Goal: Task Accomplishment & Management: Use online tool/utility

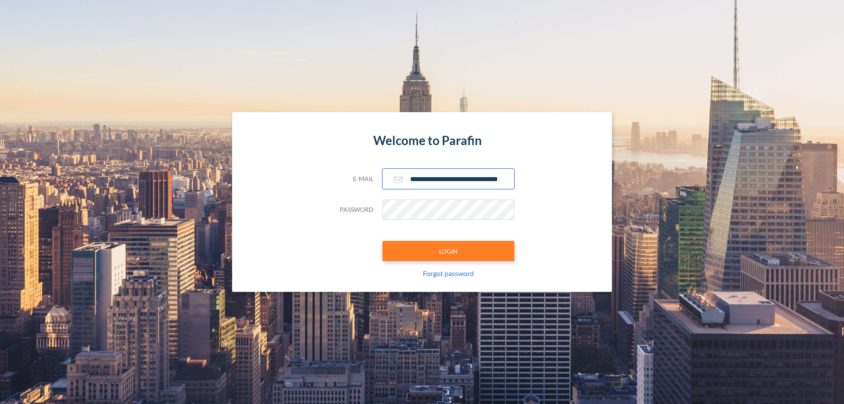
type input "**********"
click at [448, 251] on button "LOGIN" at bounding box center [448, 251] width 132 height 20
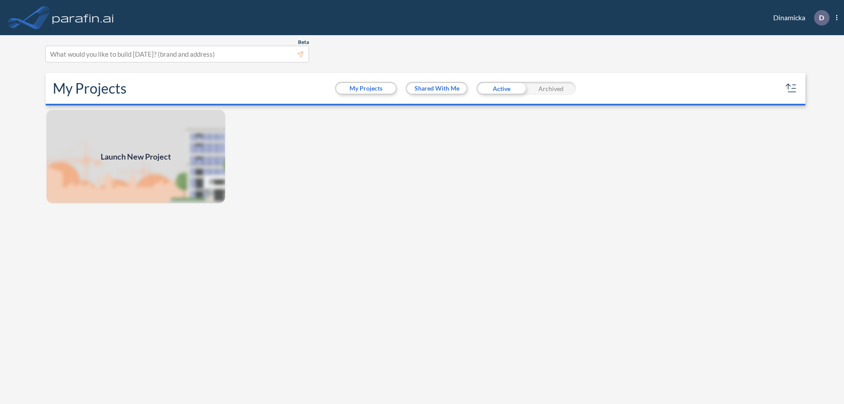
scroll to position [2, 0]
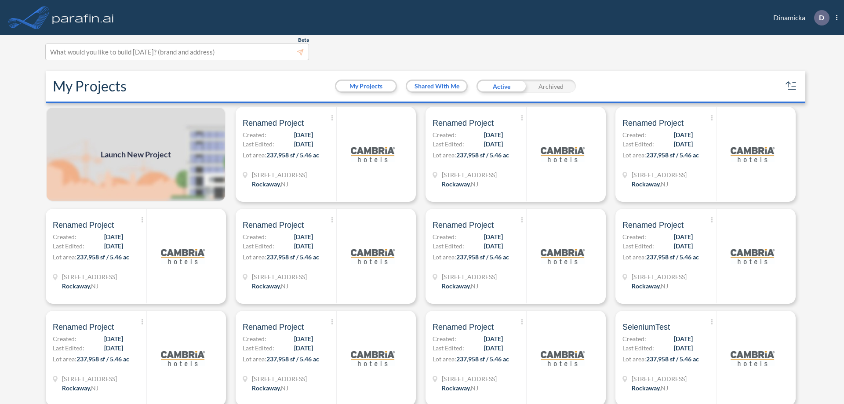
click at [136, 154] on span "Launch New Project" at bounding box center [136, 155] width 70 height 12
